Goal: Information Seeking & Learning: Learn about a topic

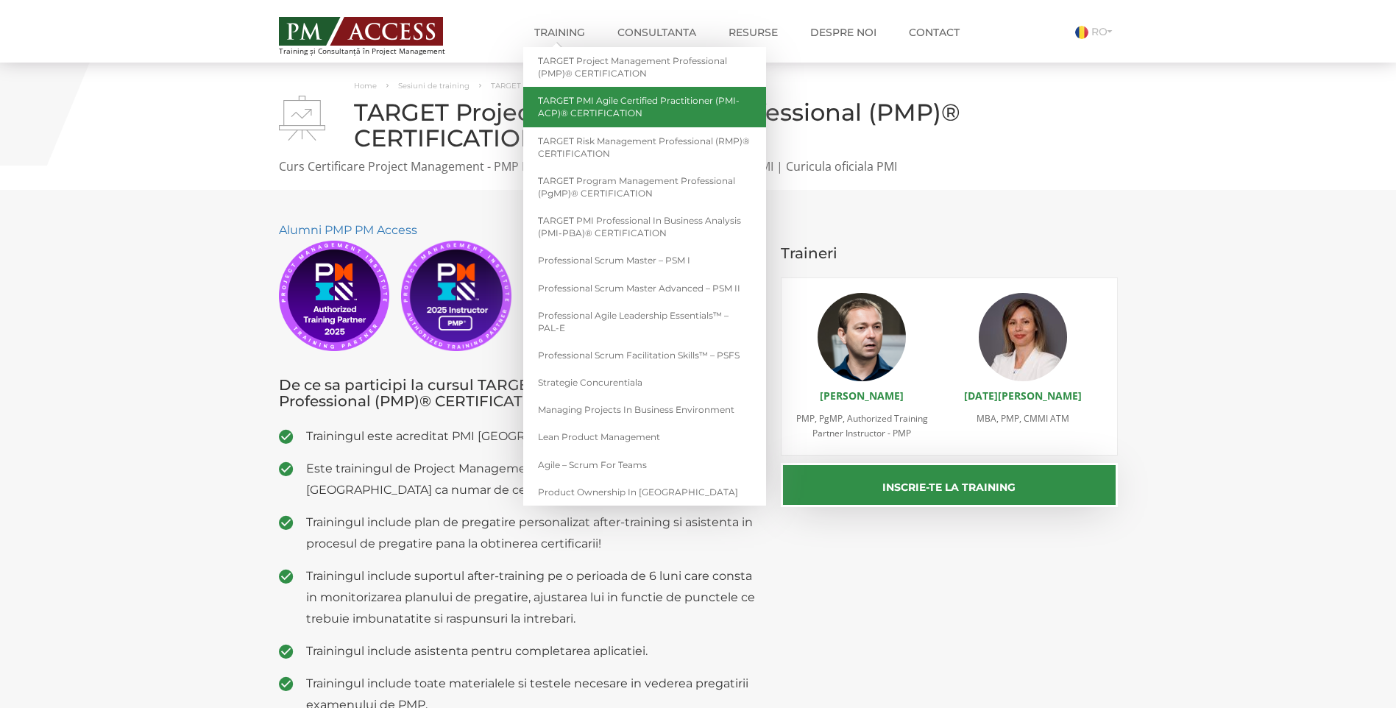
click at [595, 108] on link "TARGET PMI Agile Certified Practitioner (PMI-ACP)® CERTIFICATION" at bounding box center [644, 107] width 243 height 40
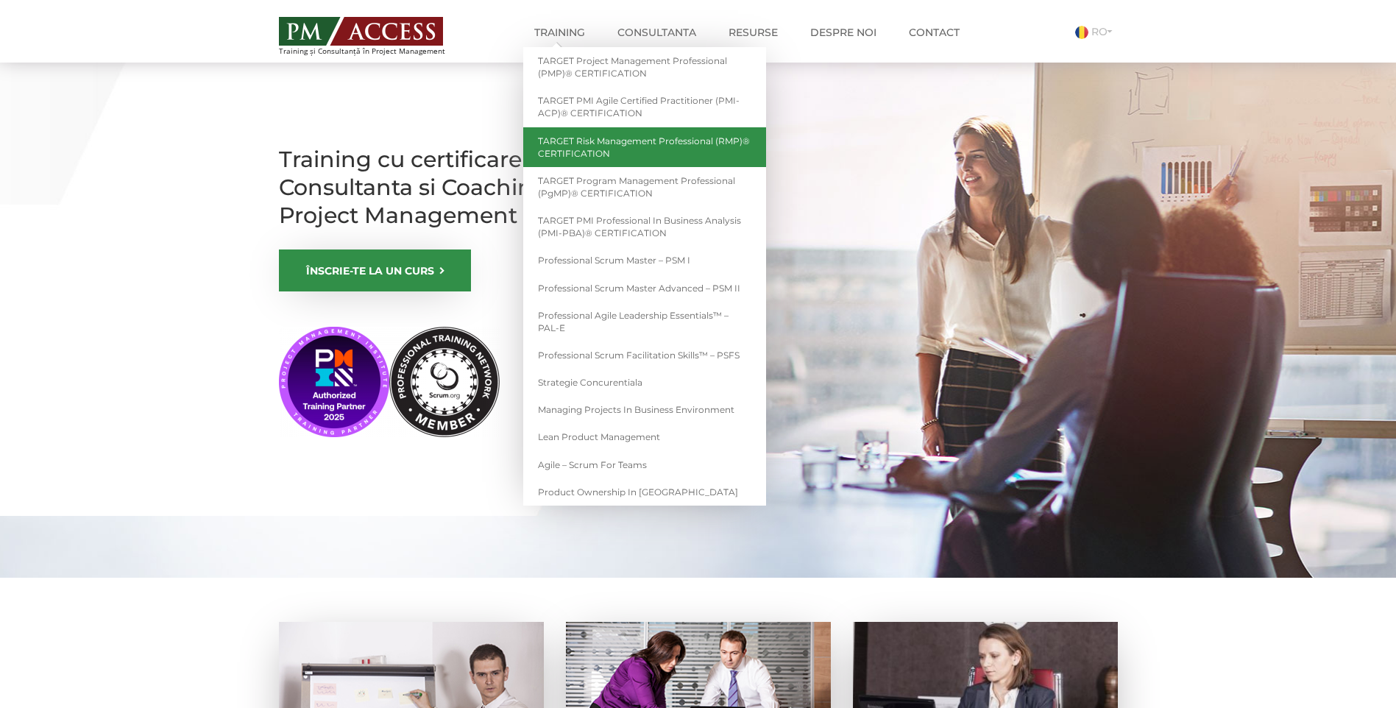
click at [597, 146] on link "TARGET Risk Management Professional (RMP)® CERTIFICATION" at bounding box center [644, 147] width 243 height 40
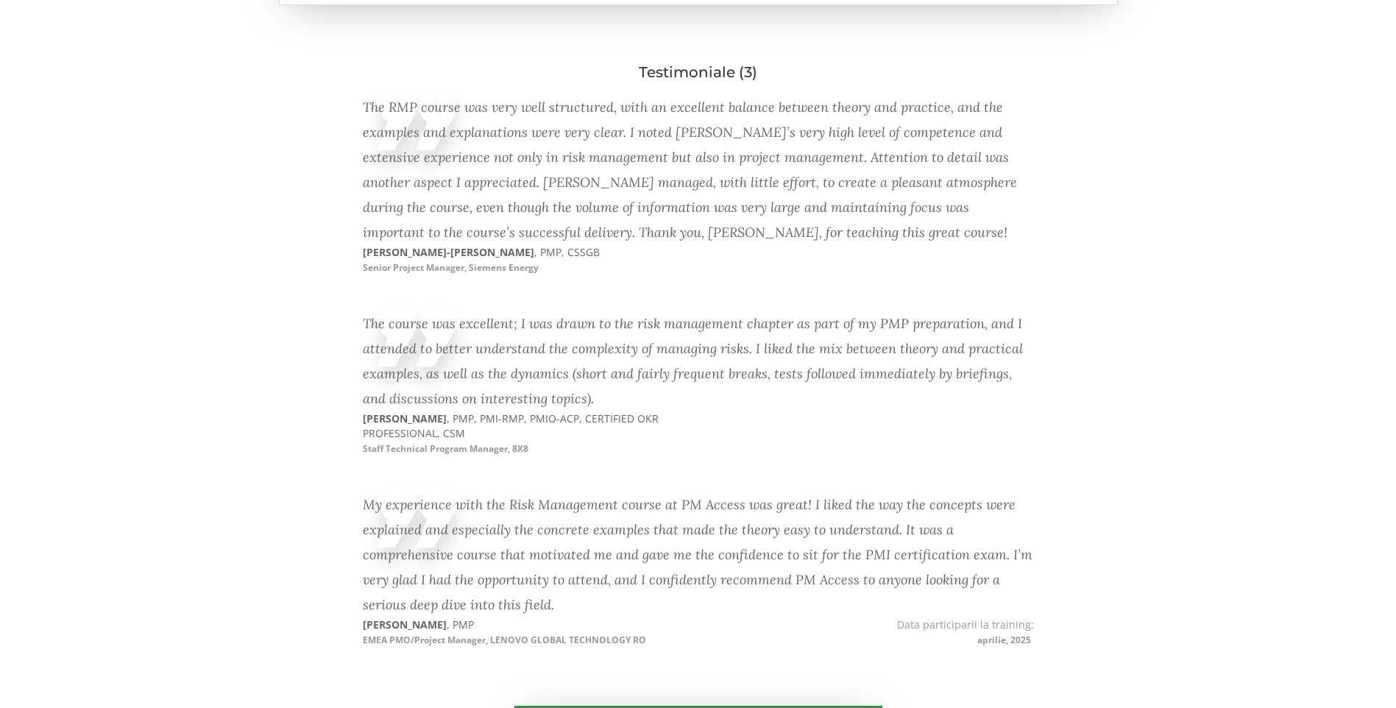
scroll to position [1962, 0]
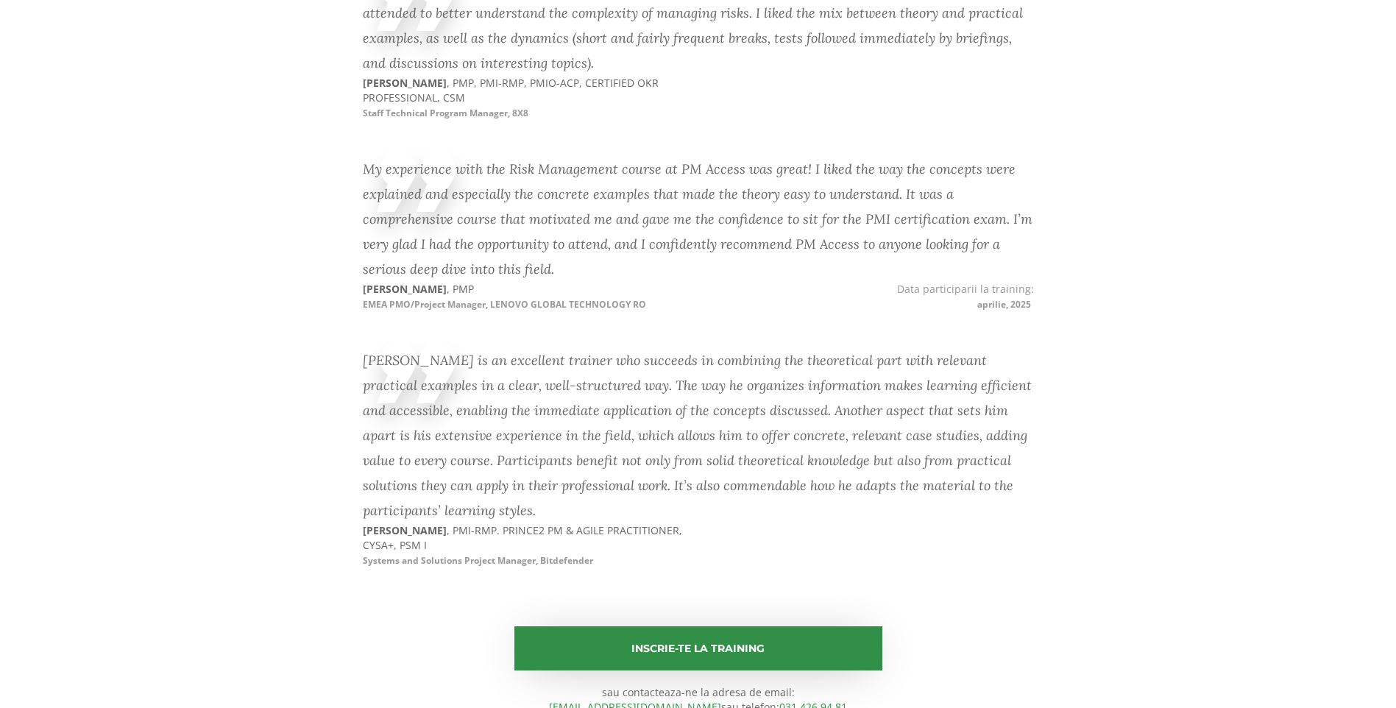
scroll to position [2253, 0]
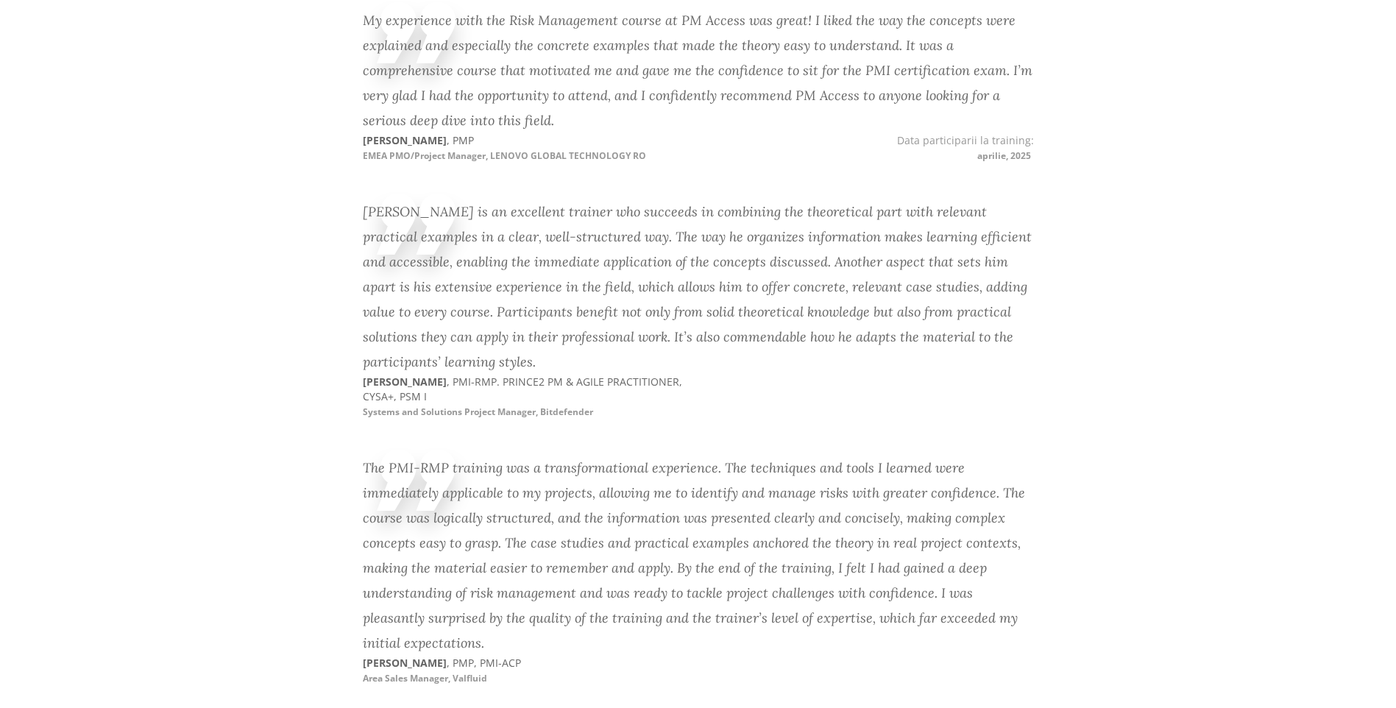
scroll to position [2253, 0]
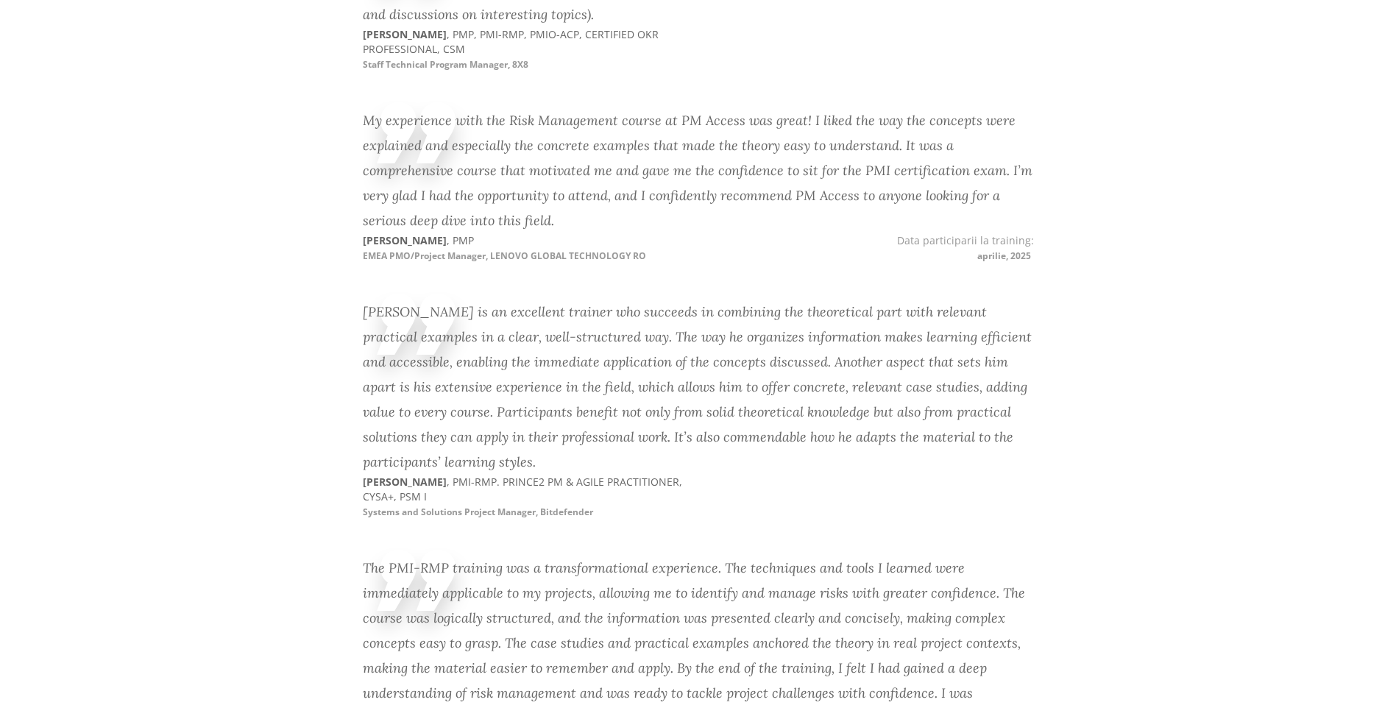
scroll to position [2253, 0]
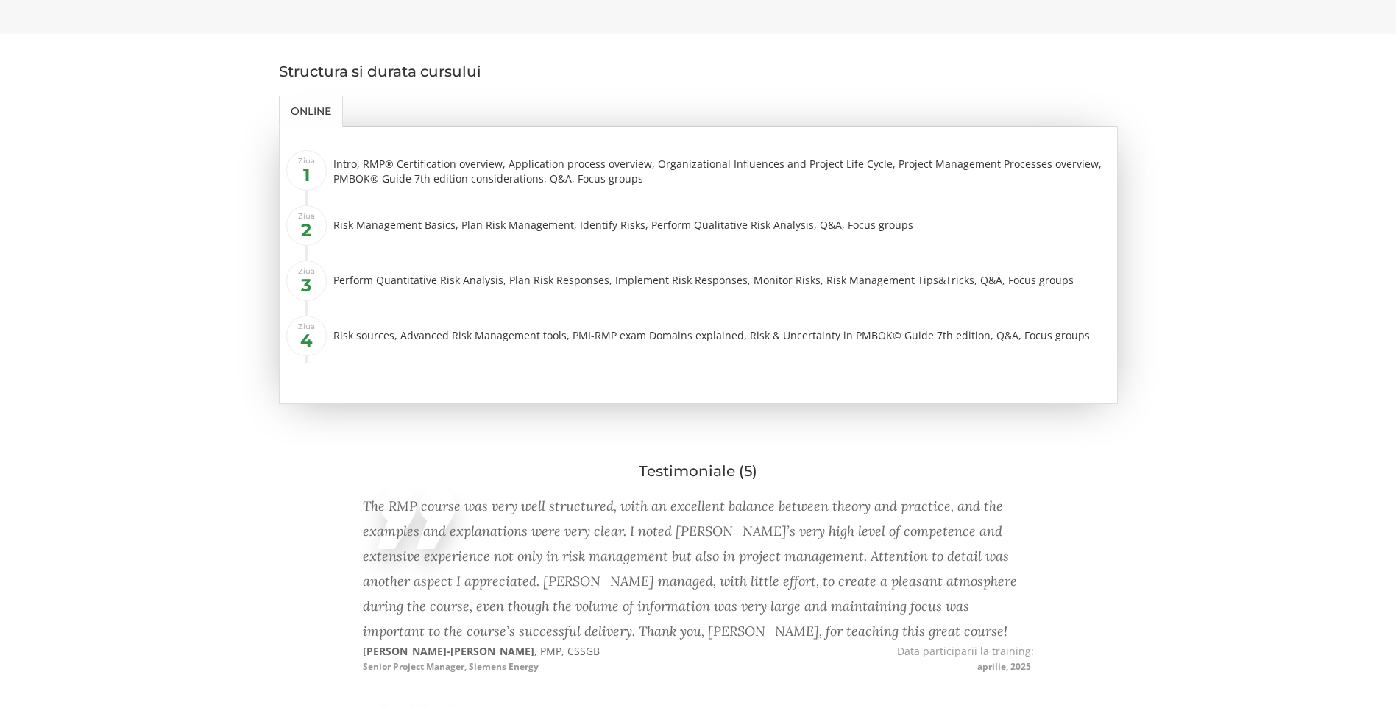
scroll to position [978, 0]
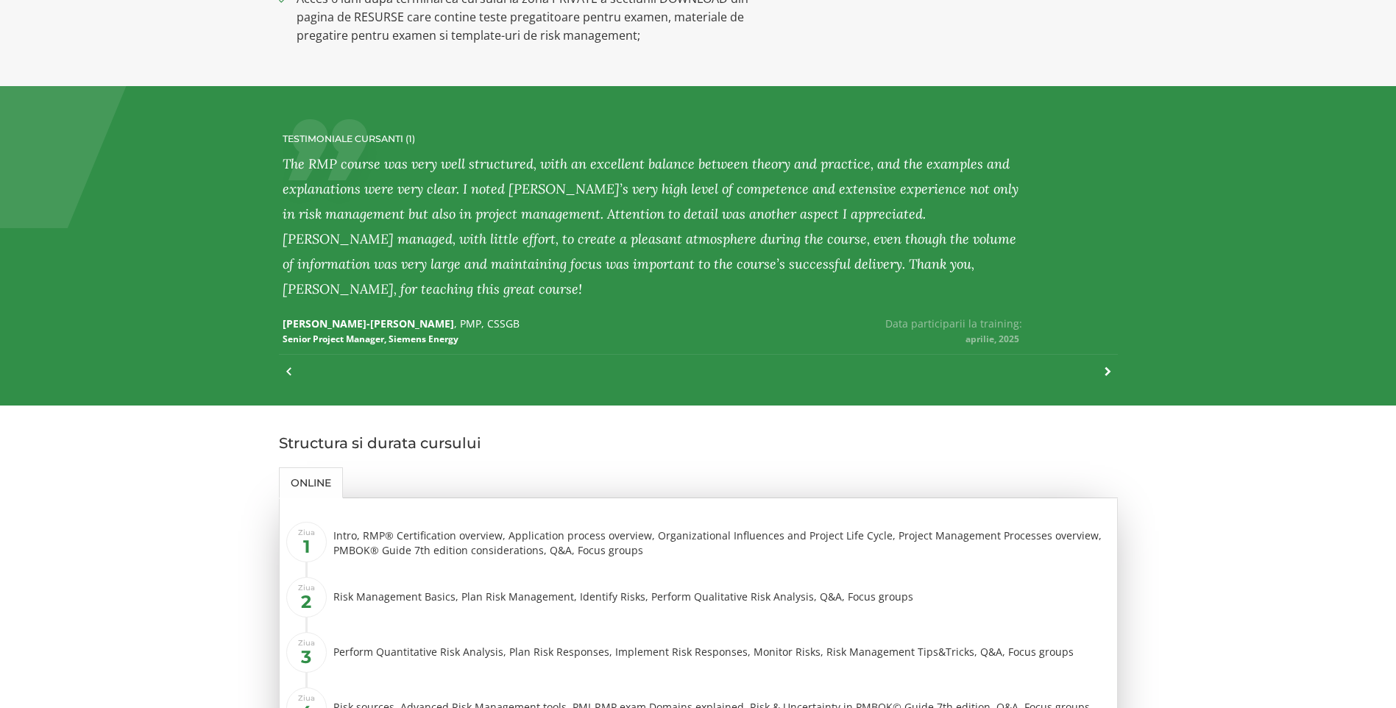
scroll to position [1369, 0]
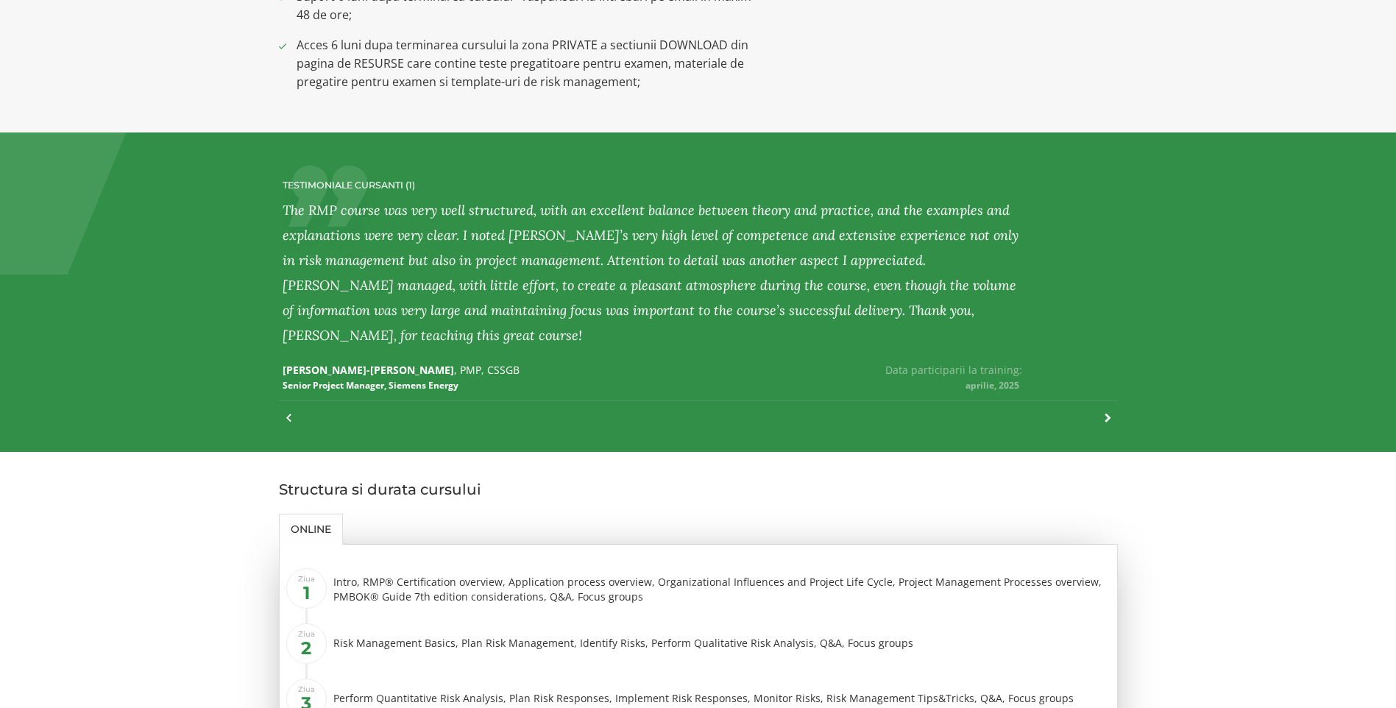
click at [1106, 409] on div at bounding box center [1100, 425] width 20 height 32
click at [1103, 409] on div at bounding box center [1100, 425] width 20 height 32
click at [1109, 409] on div at bounding box center [1100, 425] width 20 height 32
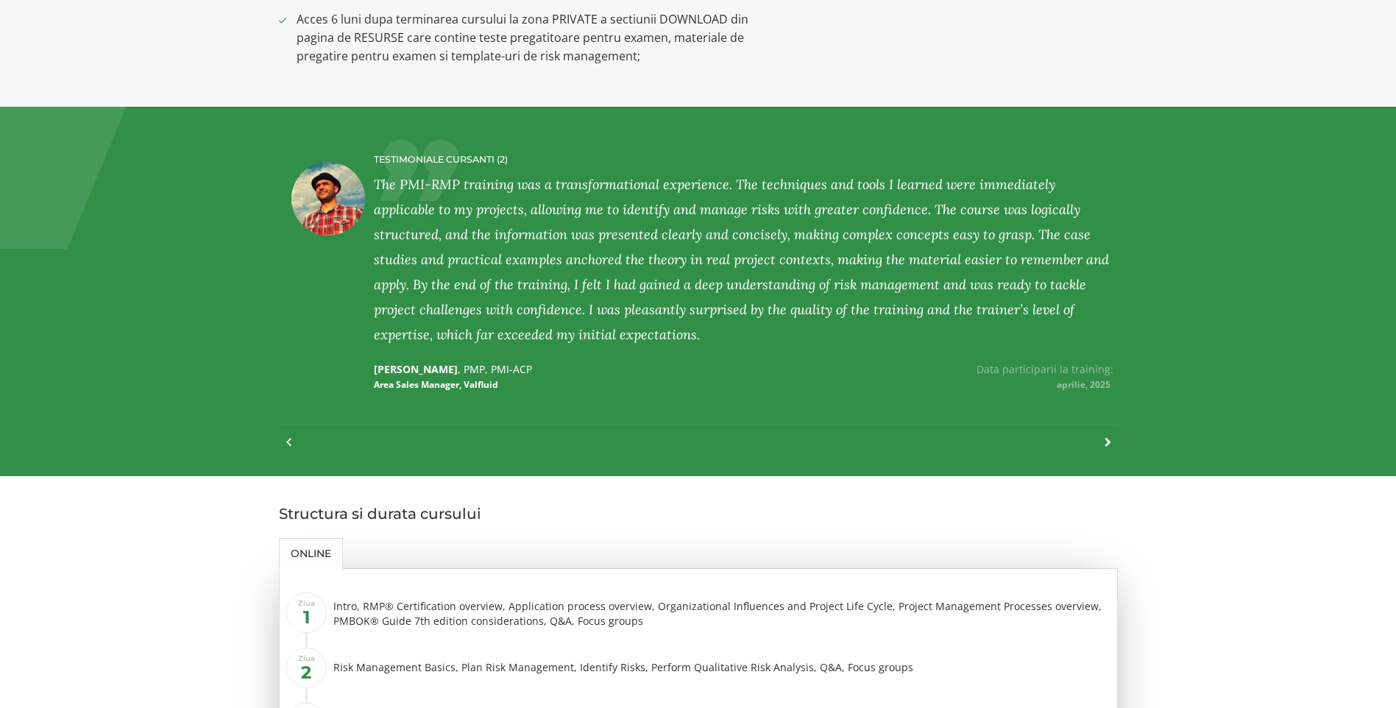
scroll to position [1369, 0]
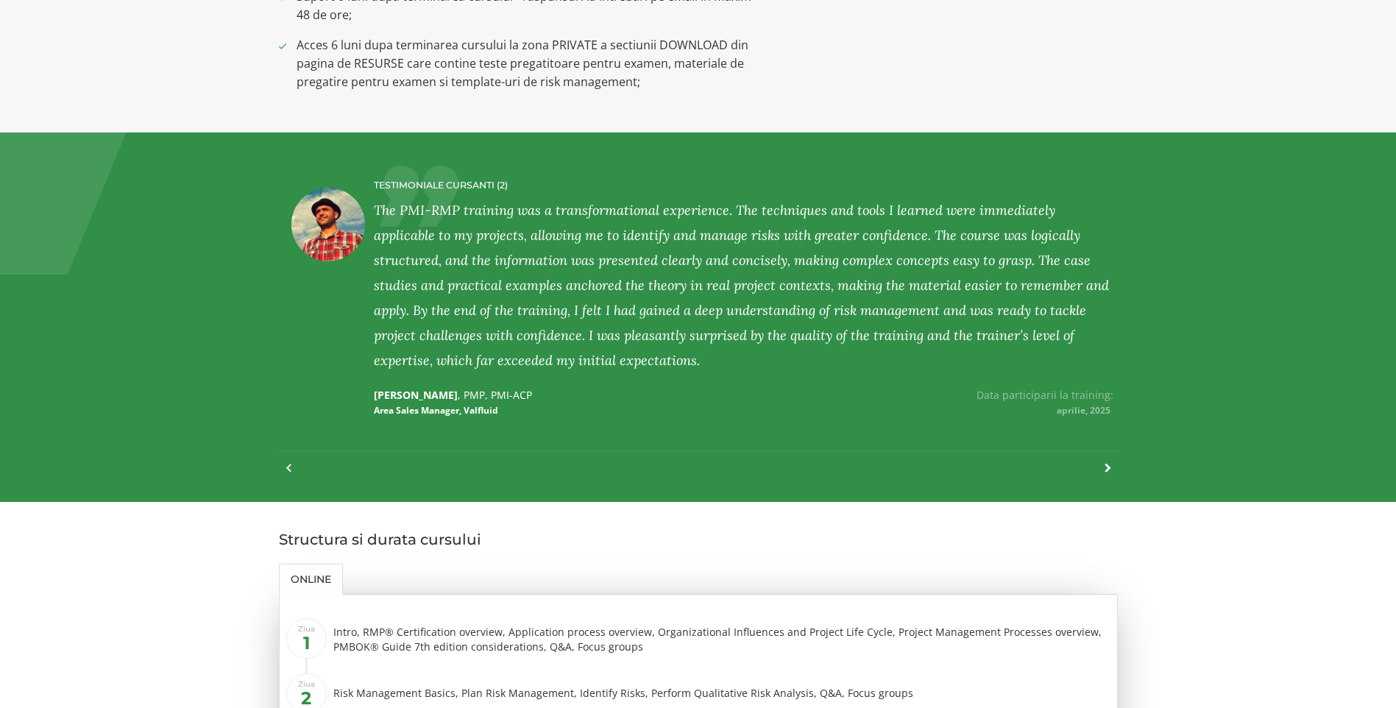
click at [1103, 459] on div at bounding box center [1100, 475] width 20 height 32
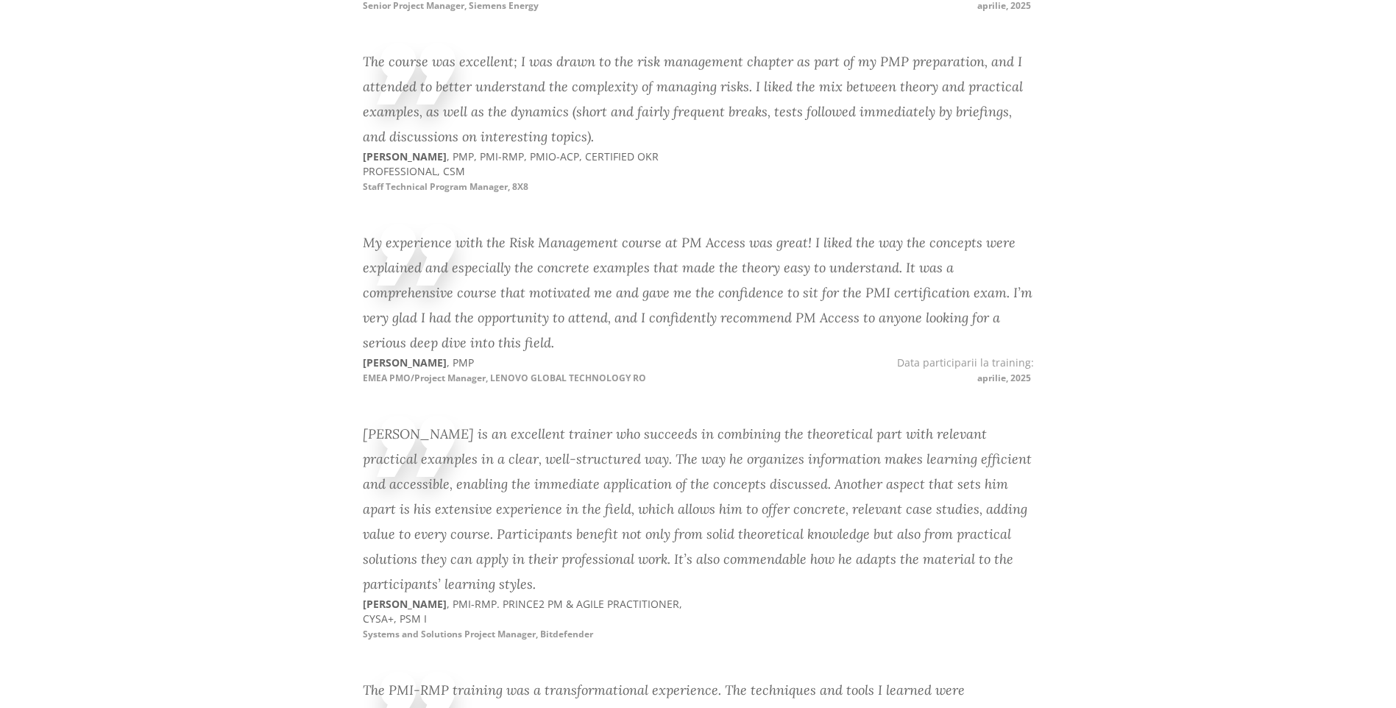
scroll to position [2499, 0]
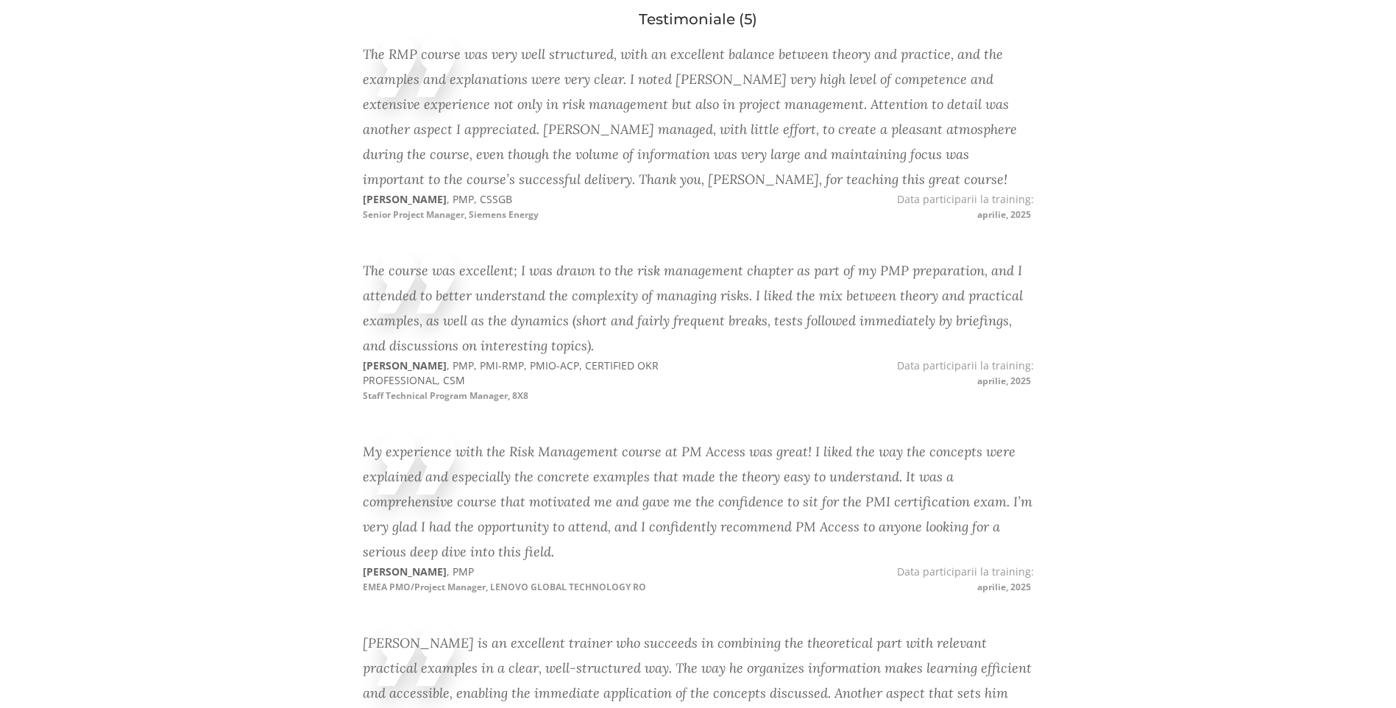
scroll to position [2302, 0]
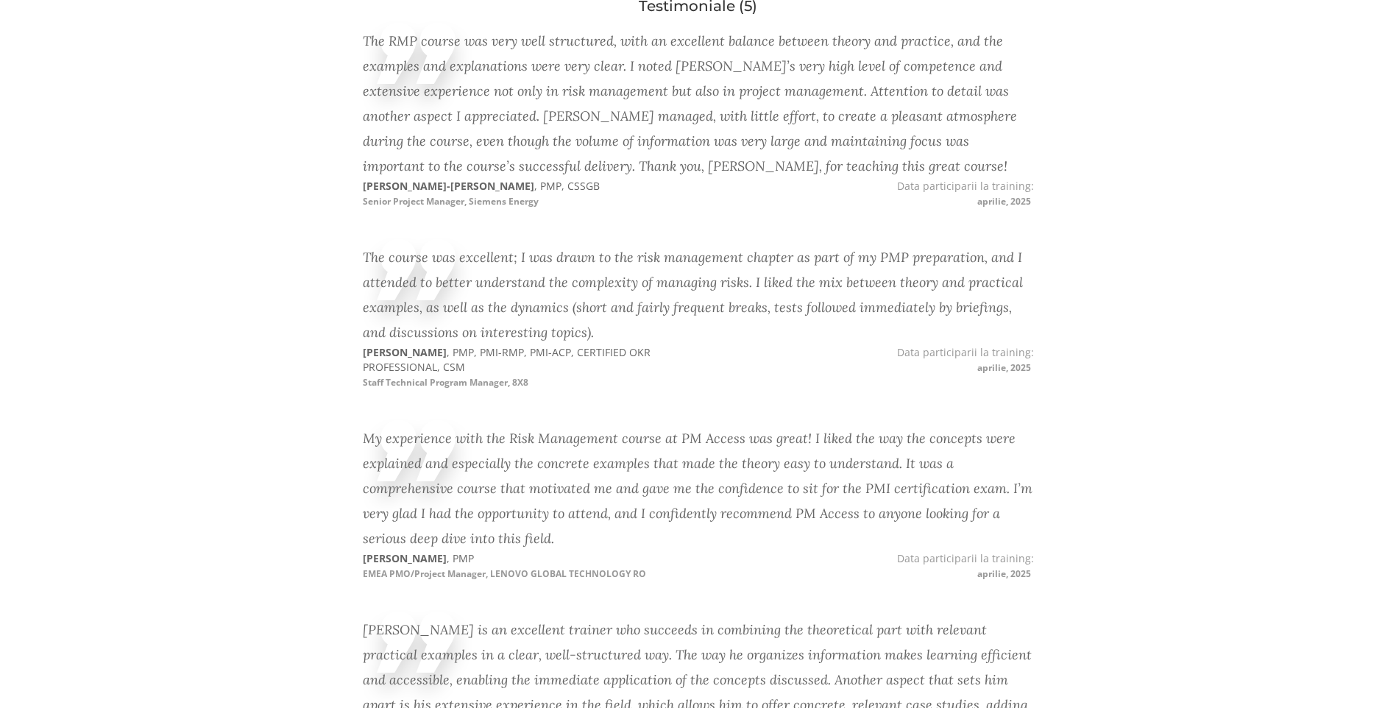
click at [1172, 511] on section "Testimoniale (5) The RMP course was very well structured, with an excellent bal…" at bounding box center [698, 627] width 1396 height 1319
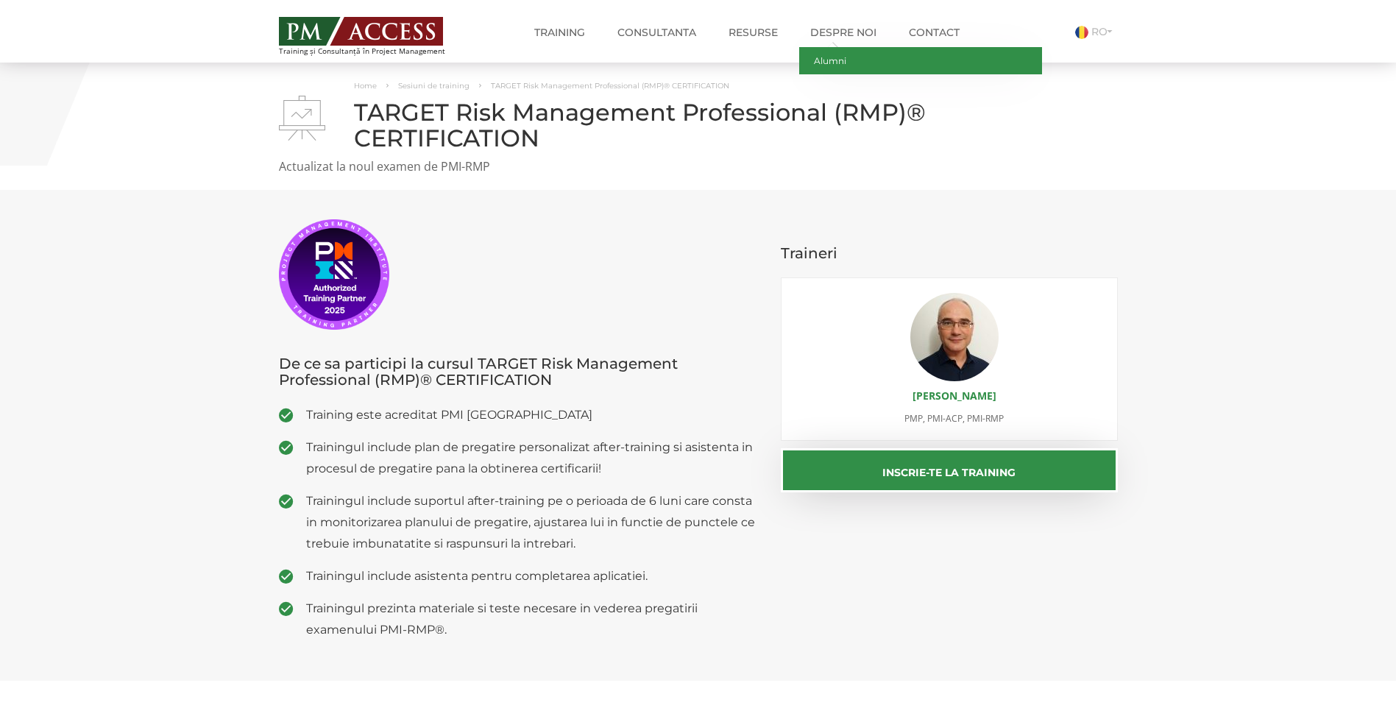
click at [829, 70] on link "Alumni" at bounding box center [920, 60] width 243 height 27
